Goal: Task Accomplishment & Management: Use online tool/utility

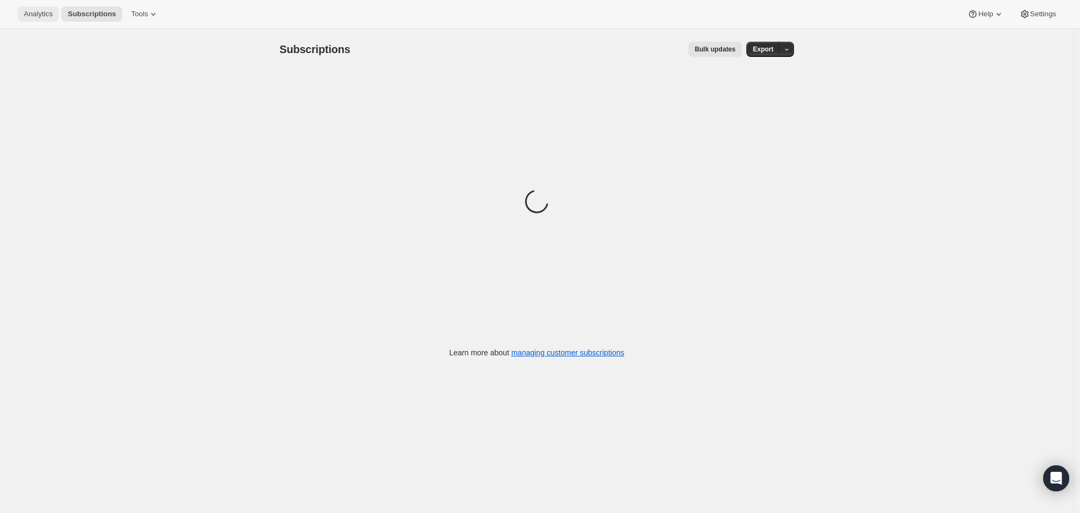
click at [23, 18] on button "Analytics" at bounding box center [38, 14] width 42 height 15
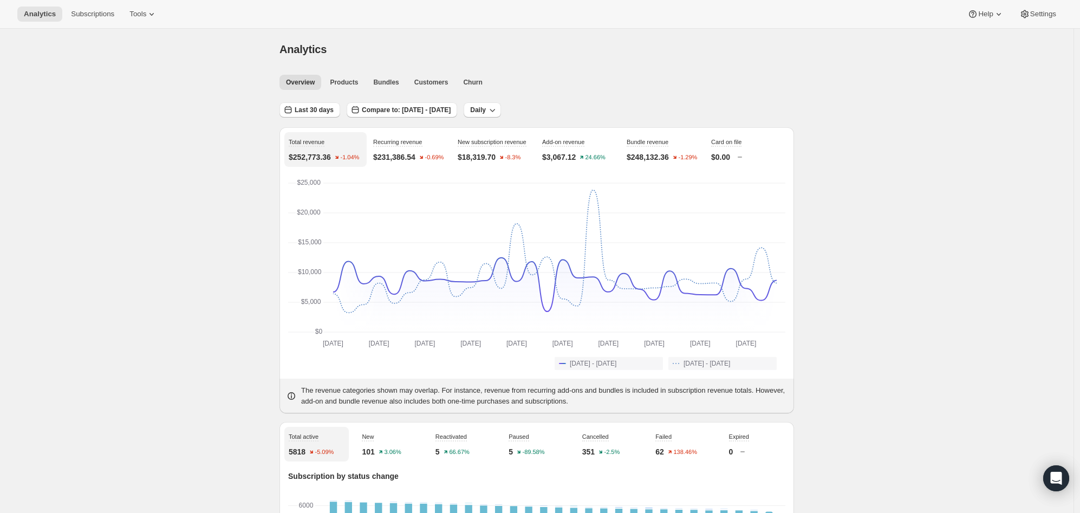
click at [444, 73] on div "Overview Products Bundles Customers Churn More views Overview Products Bundles …" at bounding box center [533, 82] width 521 height 24
click at [441, 81] on span "Customers" at bounding box center [431, 82] width 34 height 9
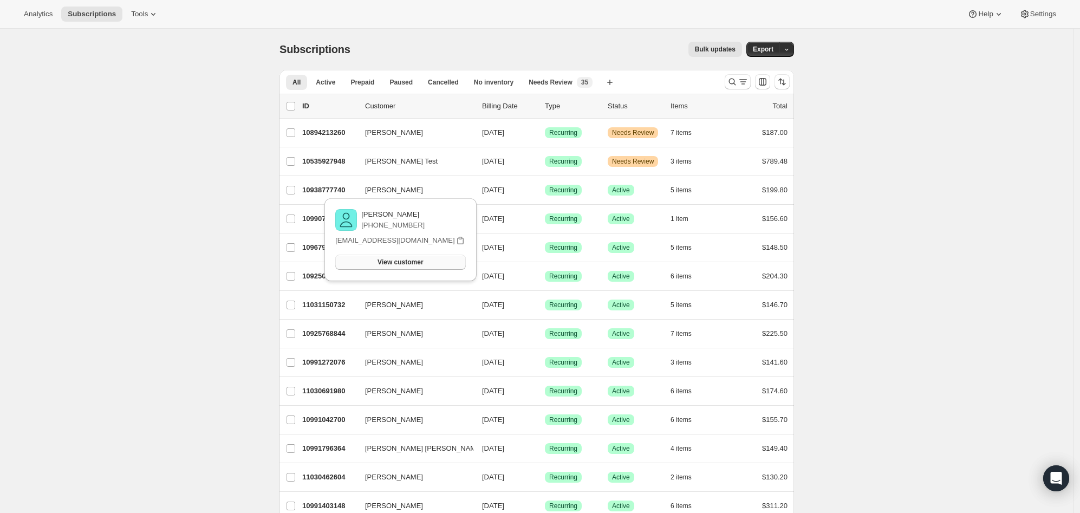
click at [394, 264] on span "View customer" at bounding box center [401, 262] width 46 height 9
click at [736, 81] on icon "Search and filter results" at bounding box center [732, 81] width 11 height 11
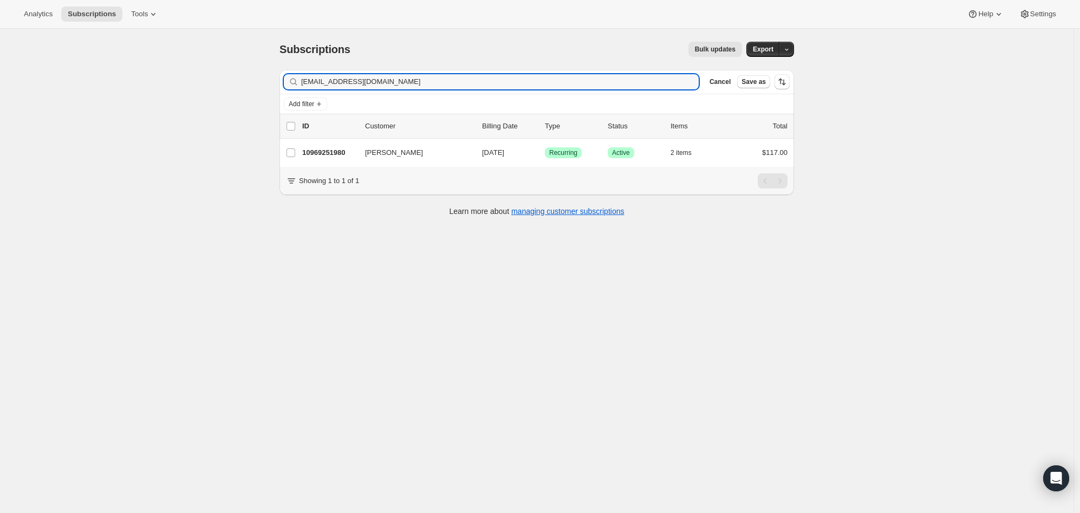
type input "kaz_aylott@msn.com"
